Goal: Browse casually: Explore the website without a specific task or goal

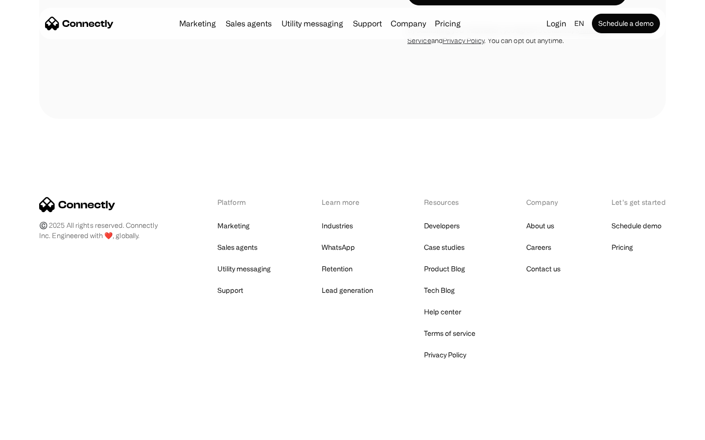
scroll to position [838, 0]
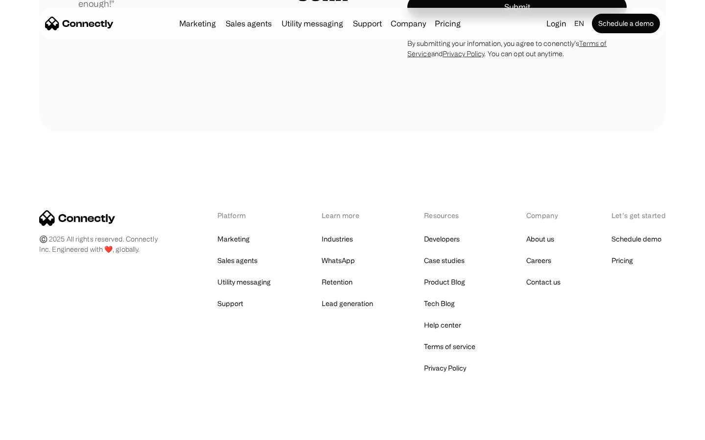
scroll to position [2725, 0]
